Goal: Navigation & Orientation: Find specific page/section

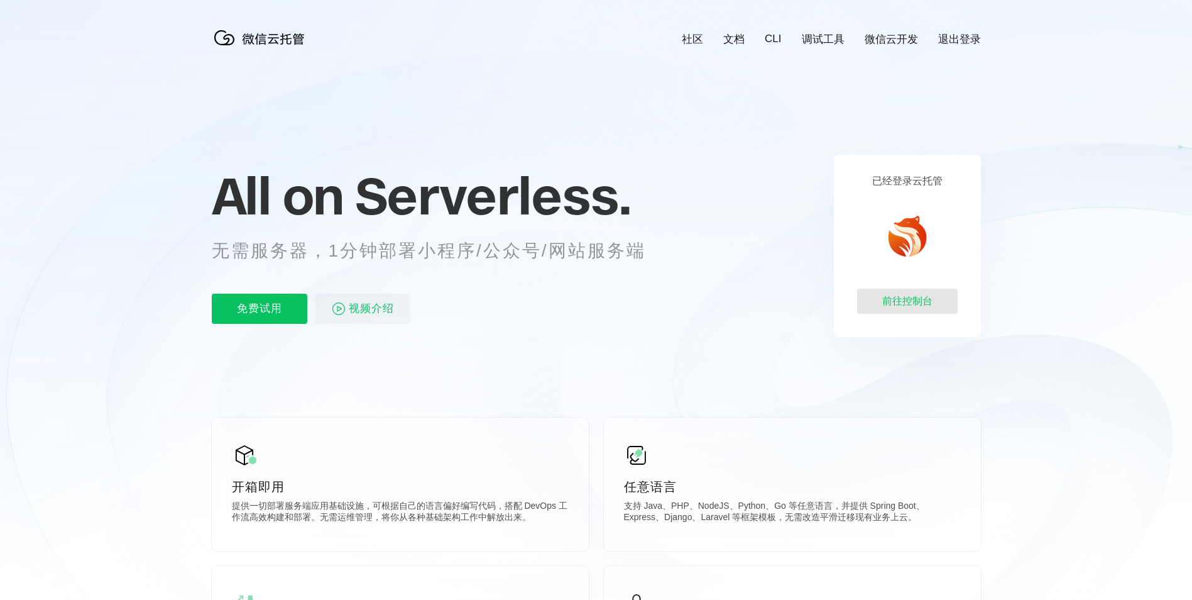
scroll to position [0, 2235]
click at [888, 299] on div "前往控制台" at bounding box center [907, 301] width 101 height 25
click at [906, 292] on div "前往控制台" at bounding box center [907, 301] width 101 height 25
click at [903, 42] on link "微信云开发" at bounding box center [891, 39] width 53 height 14
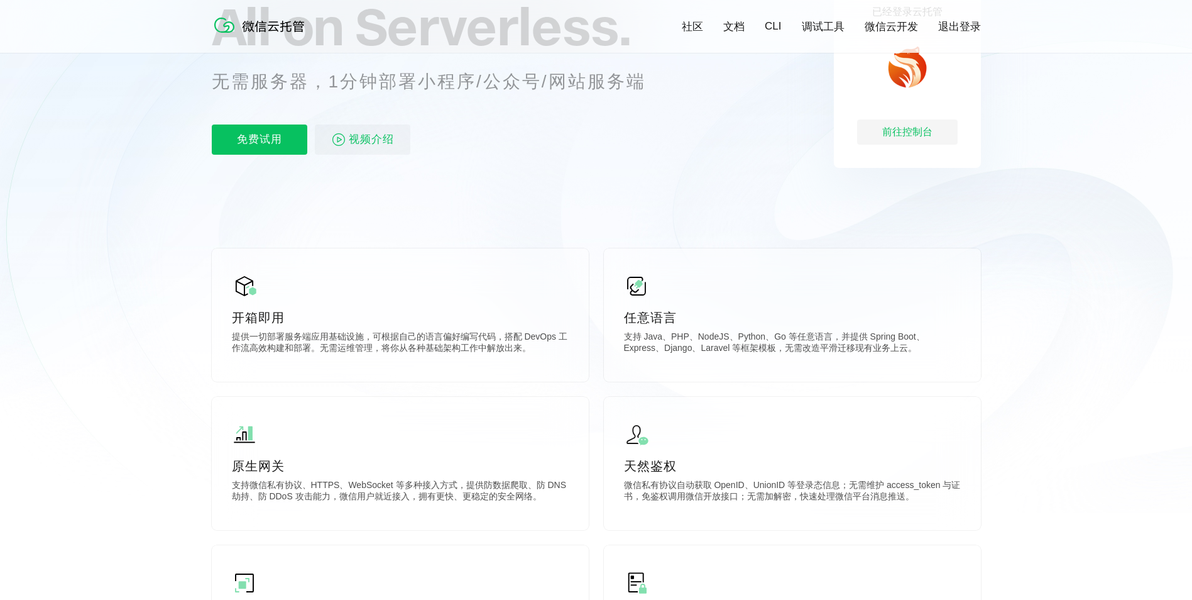
scroll to position [189, 0]
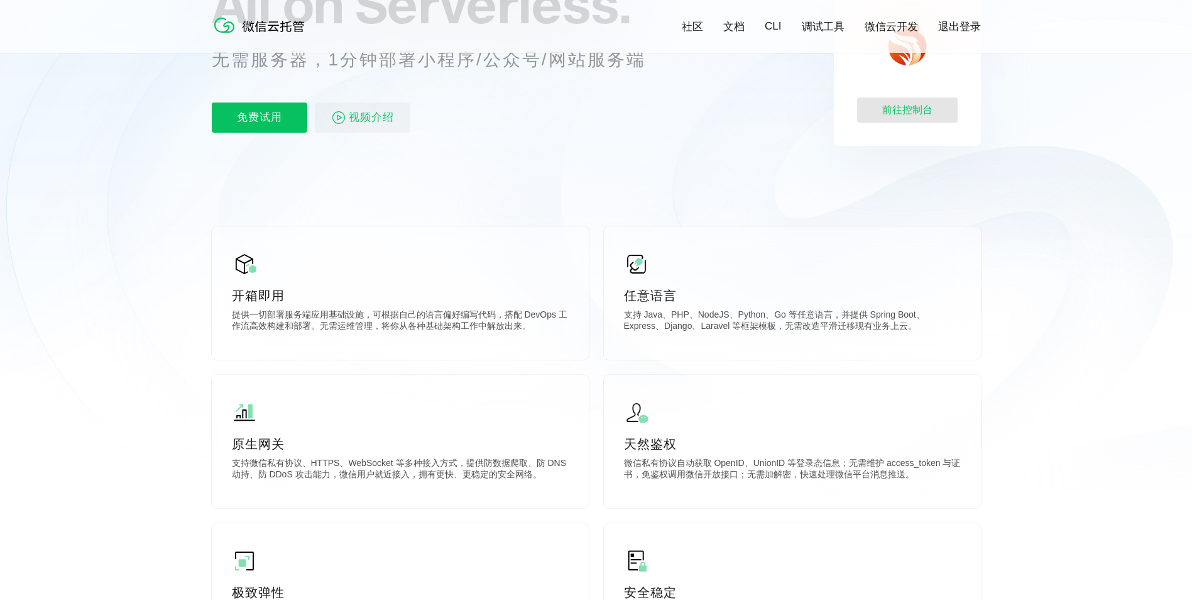
click at [885, 103] on div "前往控制台" at bounding box center [907, 109] width 101 height 25
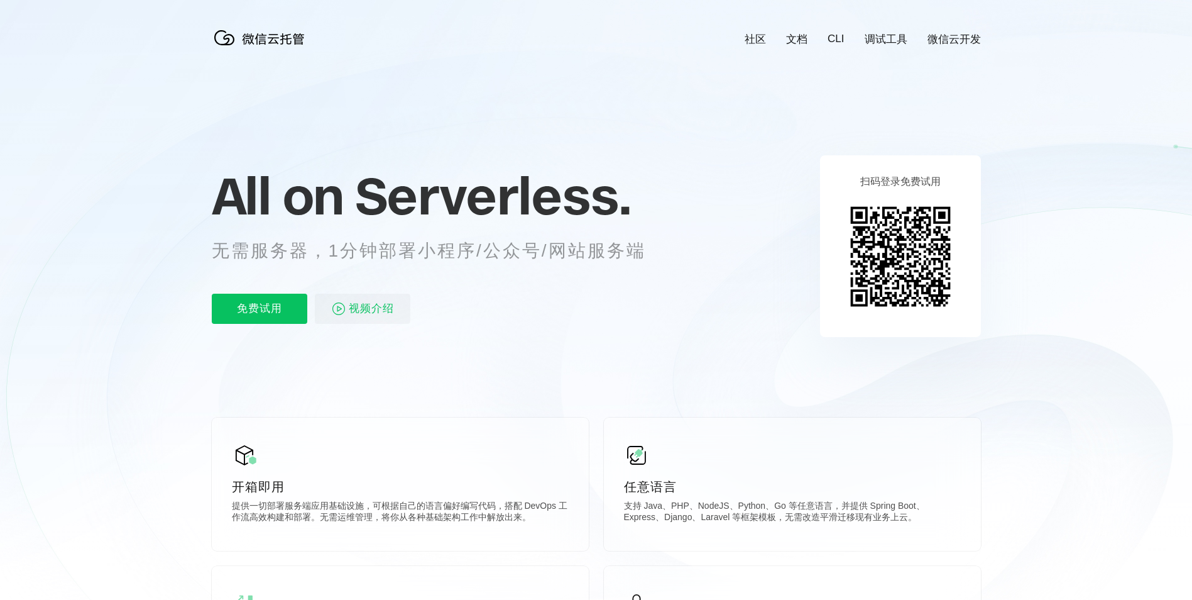
scroll to position [0, 2235]
click at [1058, 188] on icon at bounding box center [596, 339] width 1207 height 679
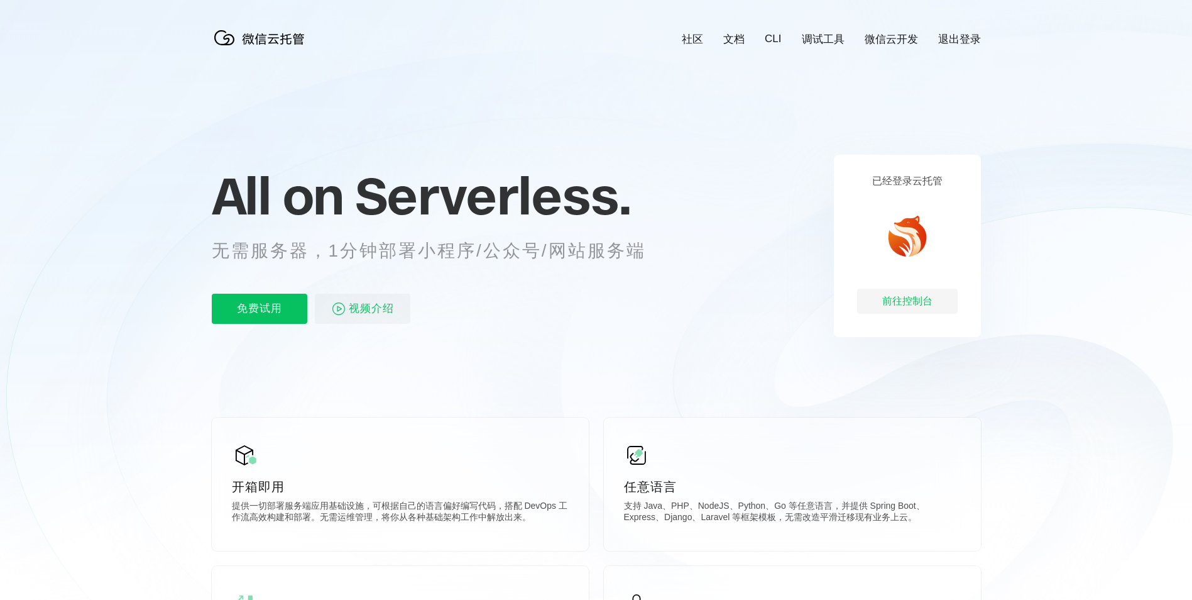
scroll to position [0, 2235]
click at [908, 231] on img at bounding box center [907, 235] width 45 height 45
click at [900, 308] on div "前往控制台" at bounding box center [907, 301] width 101 height 25
